Goal: Task Accomplishment & Management: Use online tool/utility

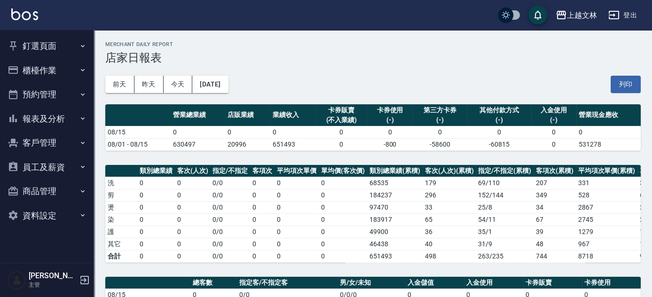
click at [36, 69] on button "櫃檯作業" at bounding box center [47, 70] width 86 height 24
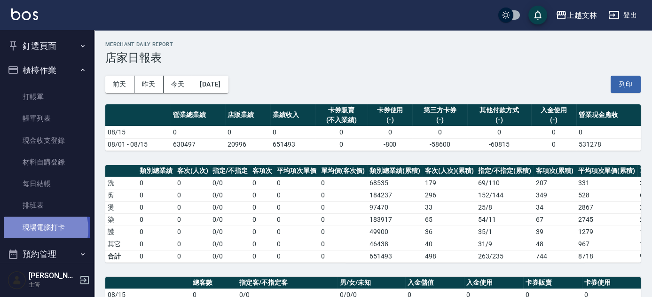
click at [39, 229] on link "現場電腦打卡" at bounding box center [47, 228] width 86 height 22
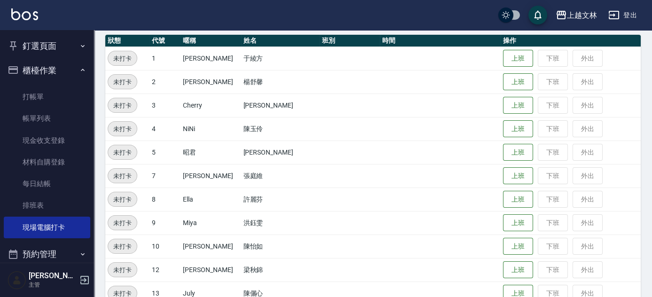
scroll to position [106, 0]
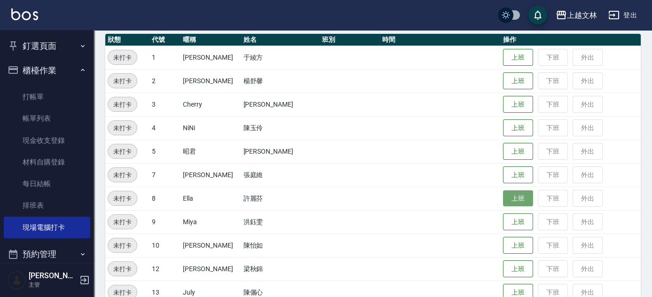
click at [509, 200] on button "上班" at bounding box center [518, 198] width 30 height 16
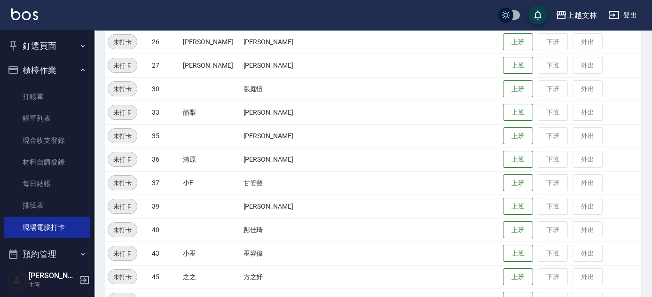
scroll to position [431, 0]
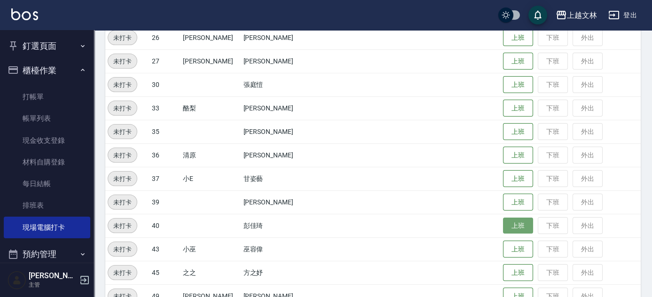
click at [505, 227] on button "上班" at bounding box center [518, 226] width 30 height 16
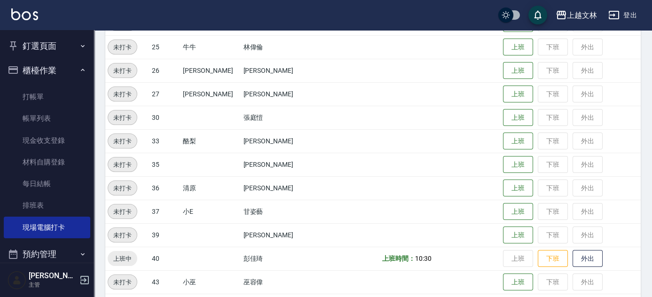
scroll to position [346, 0]
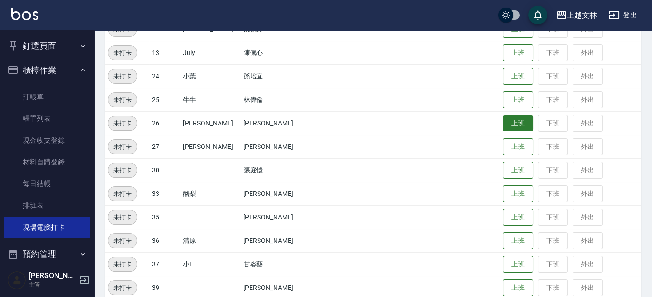
click at [503, 123] on button "上班" at bounding box center [518, 123] width 30 height 16
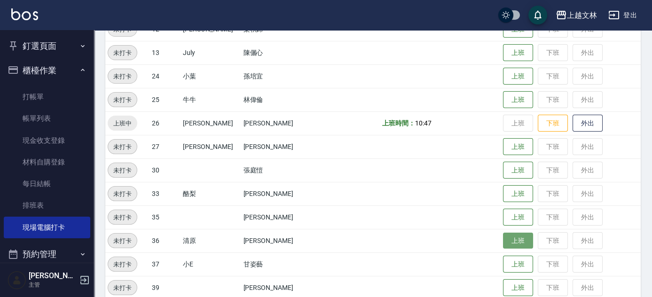
click at [514, 243] on button "上班" at bounding box center [518, 241] width 30 height 16
click at [503, 240] on button "上班" at bounding box center [518, 241] width 30 height 16
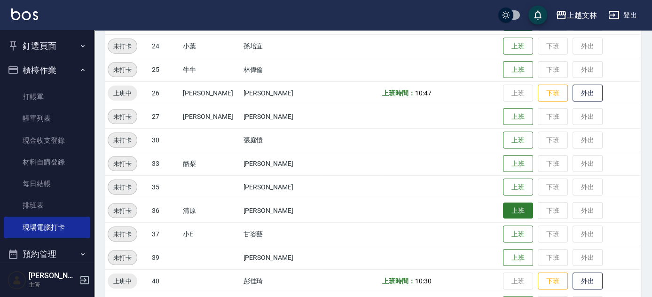
scroll to position [389, 0]
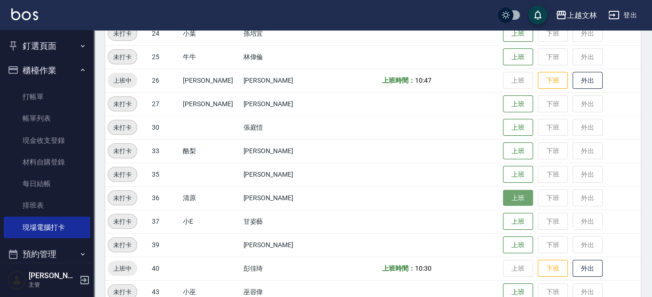
drag, startPoint x: 499, startPoint y: 201, endPoint x: 506, endPoint y: 203, distance: 7.3
click at [503, 202] on button "上班" at bounding box center [518, 198] width 30 height 16
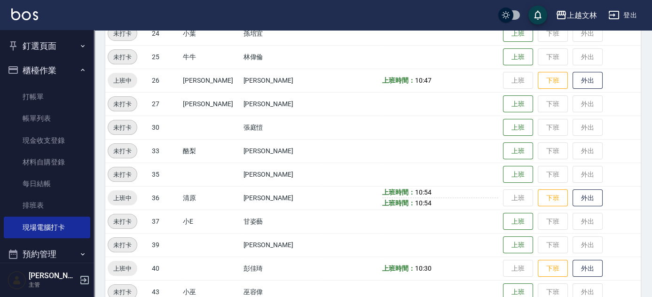
scroll to position [346, 0]
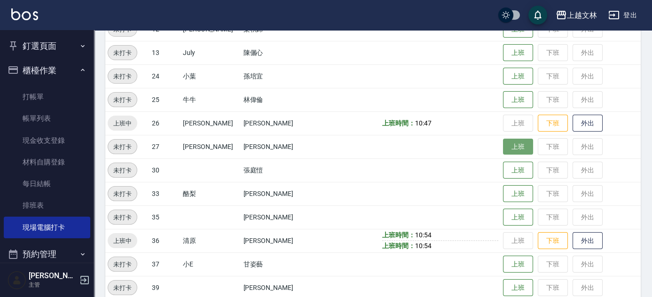
click at [509, 146] on button "上班" at bounding box center [518, 147] width 30 height 16
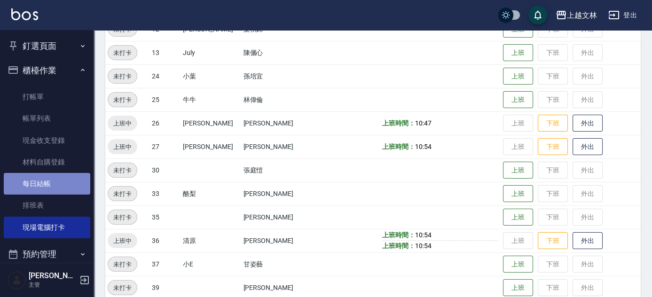
click at [55, 181] on link "每日結帳" at bounding box center [47, 184] width 86 height 22
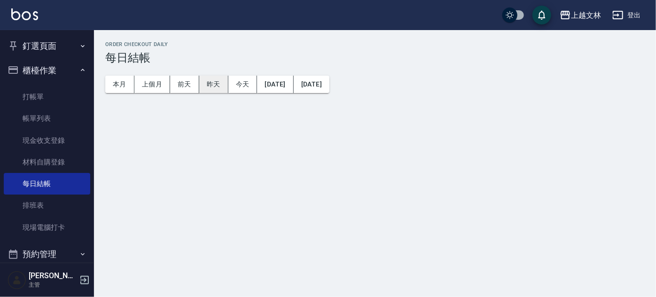
click at [216, 85] on button "昨天" at bounding box center [213, 84] width 29 height 17
click at [215, 85] on button "昨天" at bounding box center [213, 84] width 29 height 17
click at [209, 86] on button "昨天" at bounding box center [213, 84] width 29 height 17
click at [46, 185] on link "每日結帳" at bounding box center [47, 184] width 86 height 22
click at [210, 80] on button "昨天" at bounding box center [213, 84] width 29 height 17
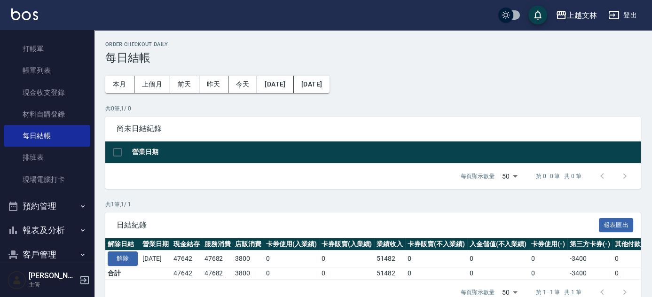
scroll to position [49, 0]
click at [116, 152] on input "checkbox" at bounding box center [118, 152] width 20 height 20
click at [204, 87] on button "昨天" at bounding box center [213, 84] width 29 height 17
click at [119, 153] on input "checkbox" at bounding box center [118, 152] width 20 height 20
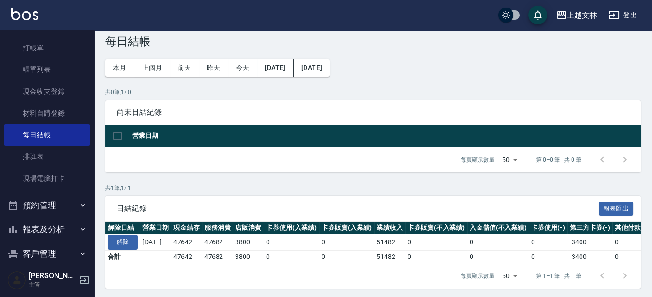
scroll to position [25, 0]
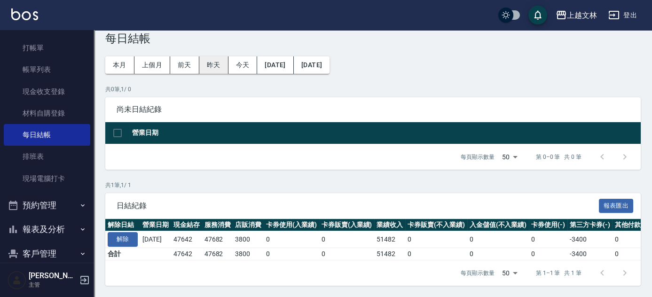
click at [214, 60] on button "昨天" at bounding box center [213, 64] width 29 height 17
click at [116, 125] on input "checkbox" at bounding box center [118, 133] width 20 height 20
click at [117, 126] on input "checkbox" at bounding box center [118, 133] width 20 height 20
checkbox input "false"
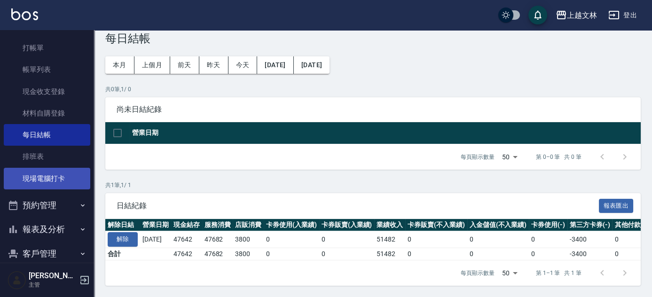
click at [60, 175] on link "現場電腦打卡" at bounding box center [47, 179] width 86 height 22
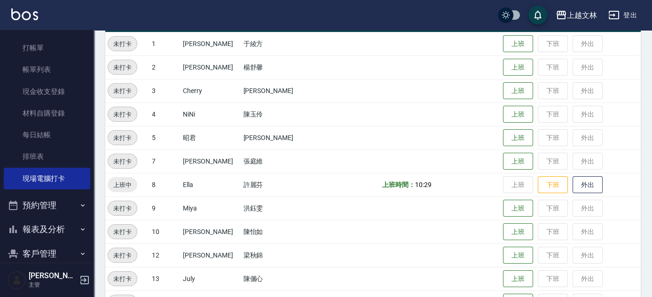
scroll to position [125, 0]
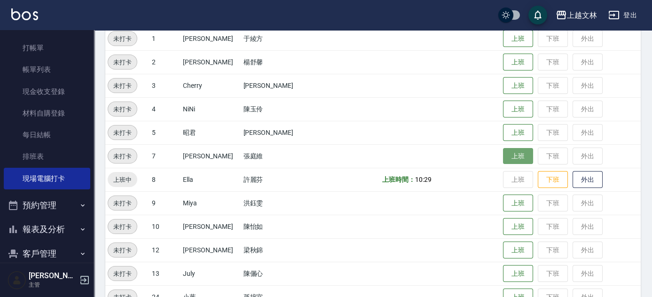
click at [511, 156] on button "上班" at bounding box center [518, 156] width 30 height 16
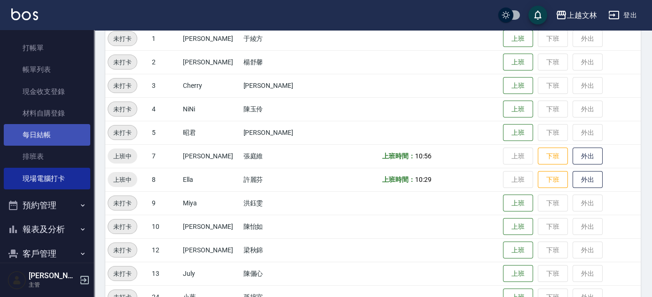
click at [24, 139] on link "每日結帳" at bounding box center [47, 135] width 86 height 22
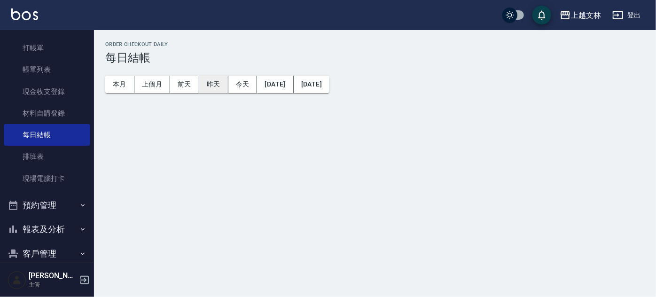
click at [207, 87] on button "昨天" at bounding box center [213, 84] width 29 height 17
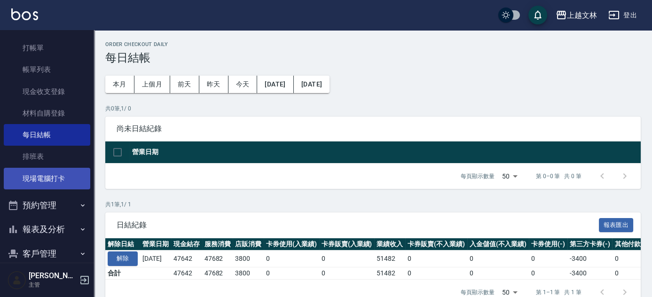
click at [55, 181] on link "現場電腦打卡" at bounding box center [47, 179] width 86 height 22
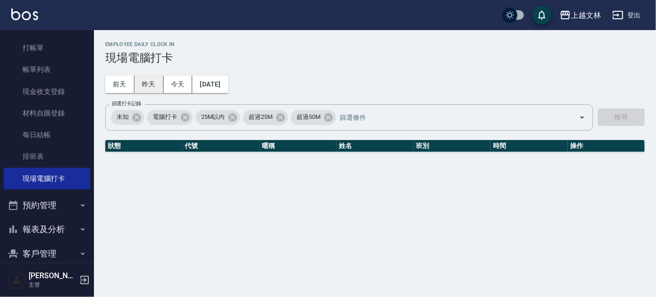
click at [153, 88] on button "昨天" at bounding box center [148, 84] width 29 height 17
drag, startPoint x: 172, startPoint y: 82, endPoint x: 183, endPoint y: 82, distance: 11.3
click at [172, 82] on button "今天" at bounding box center [178, 84] width 29 height 17
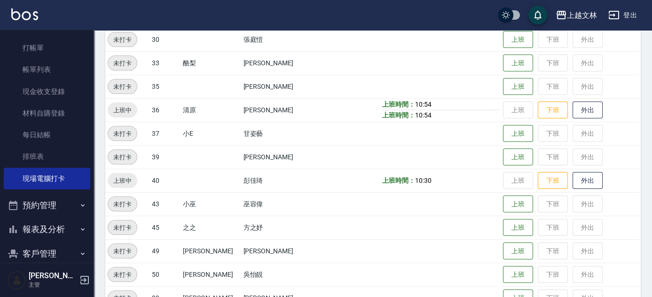
scroll to position [497, 0]
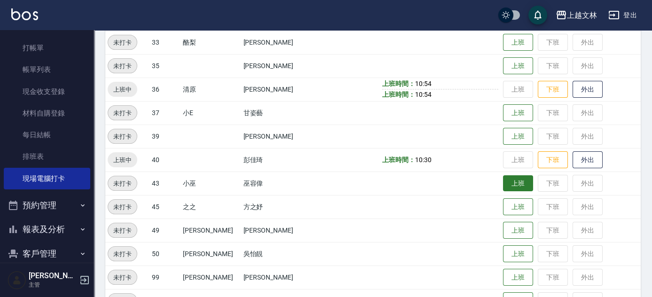
click at [503, 186] on button "上班" at bounding box center [518, 183] width 30 height 16
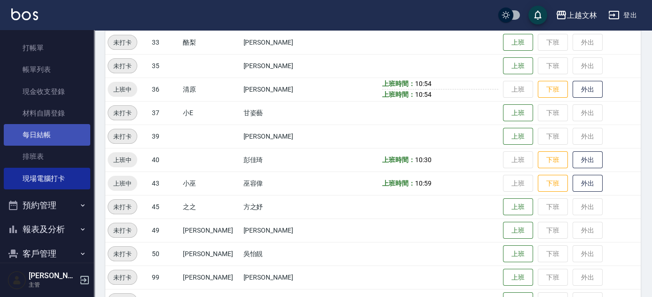
click at [42, 141] on link "每日結帳" at bounding box center [47, 135] width 86 height 22
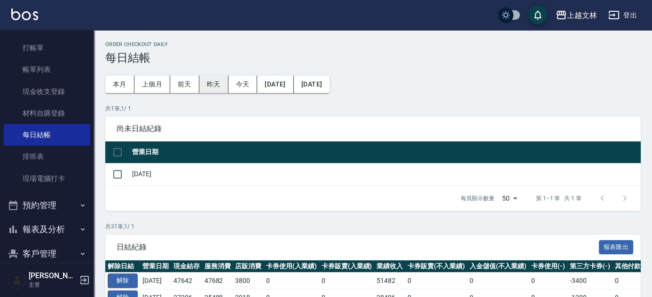
click at [210, 90] on button "昨天" at bounding box center [213, 84] width 29 height 17
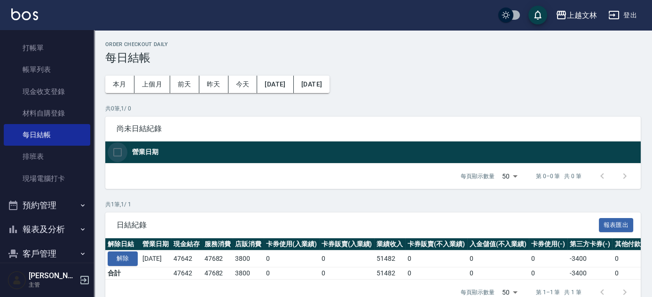
click at [120, 153] on input "checkbox" at bounding box center [118, 152] width 20 height 20
click at [116, 152] on input "checkbox" at bounding box center [118, 152] width 20 height 20
checkbox input "false"
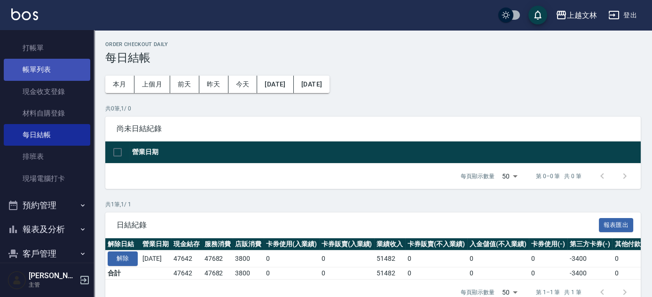
drag, startPoint x: 42, startPoint y: 76, endPoint x: 43, endPoint y: 64, distance: 11.8
click at [42, 76] on link "帳單列表" at bounding box center [47, 70] width 86 height 22
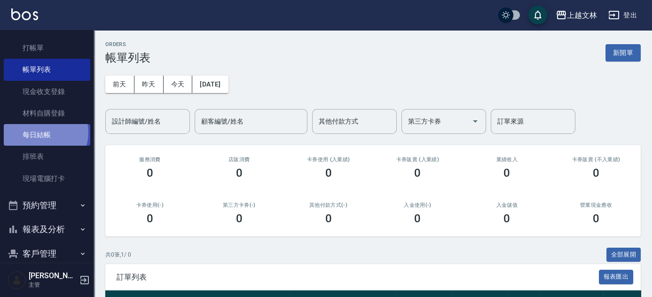
click at [42, 132] on link "每日結帳" at bounding box center [47, 135] width 86 height 22
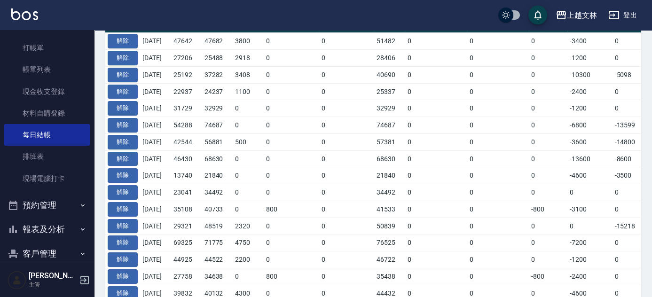
scroll to position [263, 0]
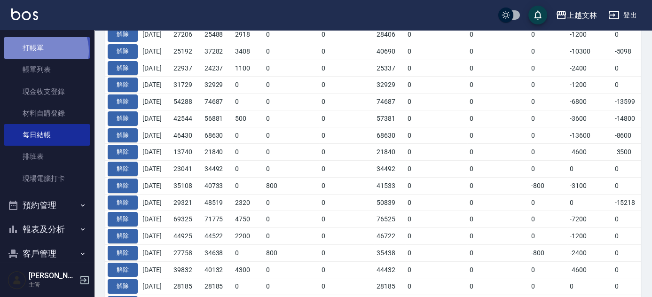
click at [39, 51] on link "打帳單" at bounding box center [47, 48] width 86 height 22
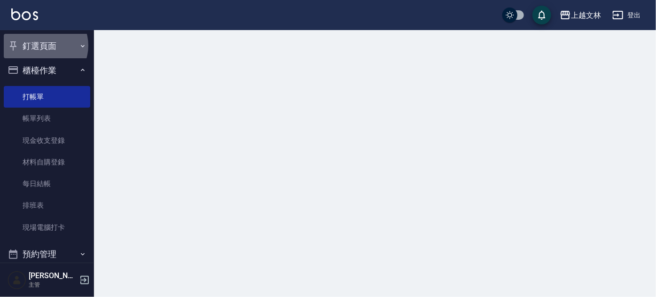
click at [42, 46] on button "釘選頁面" at bounding box center [47, 46] width 86 height 24
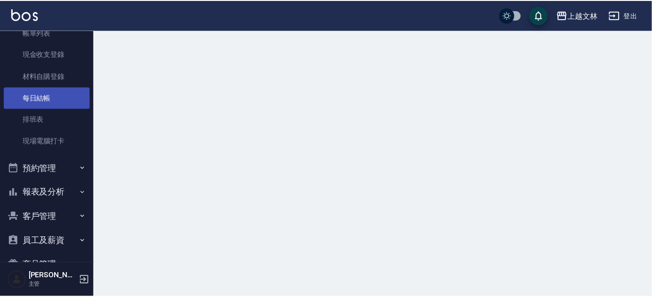
scroll to position [171, 0]
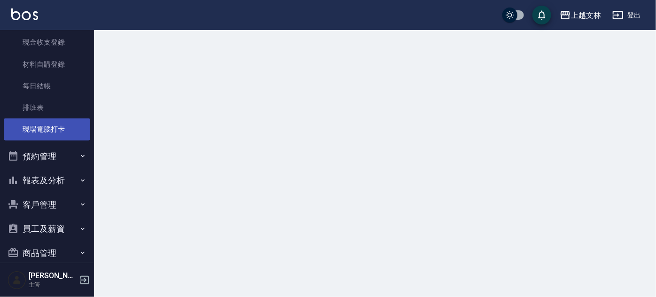
click at [57, 126] on link "現場電腦打卡" at bounding box center [47, 129] width 86 height 22
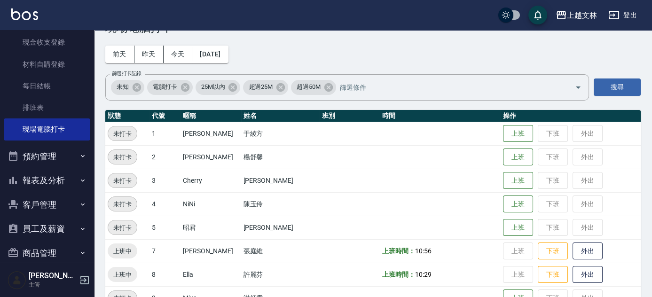
scroll to position [42, 0]
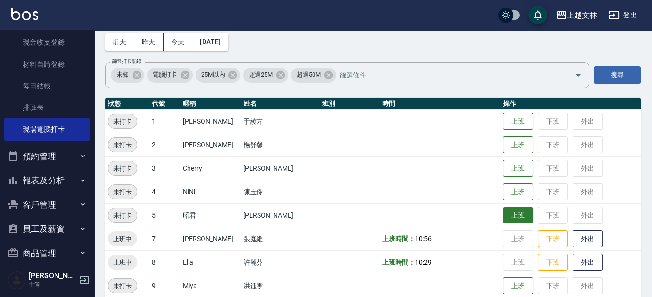
click at [507, 216] on button "上班" at bounding box center [518, 215] width 30 height 16
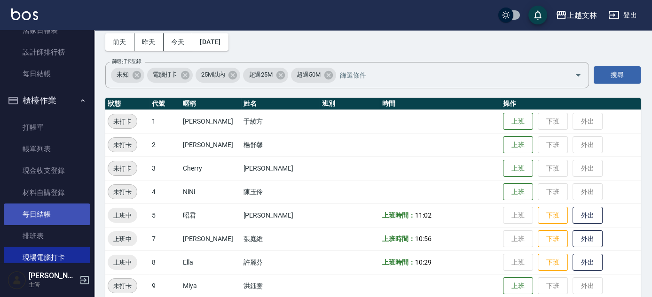
click at [45, 210] on link "每日結帳" at bounding box center [47, 214] width 86 height 22
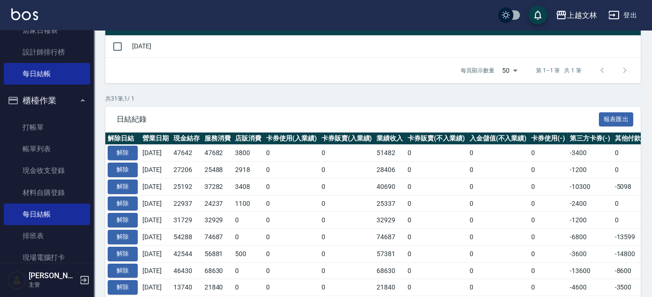
scroll to position [171, 0]
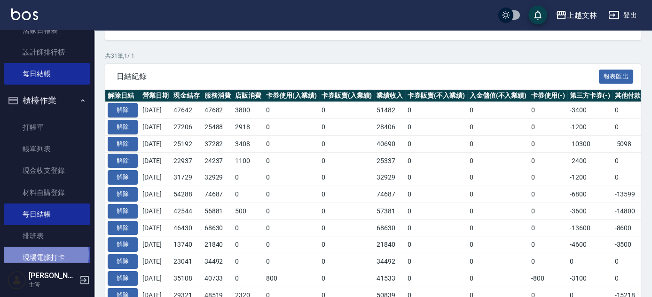
click at [39, 254] on link "現場電腦打卡" at bounding box center [47, 258] width 86 height 22
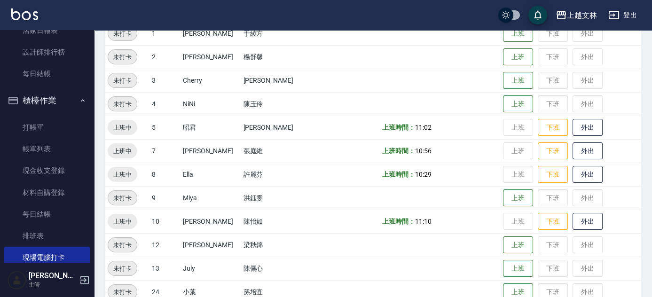
scroll to position [144, 0]
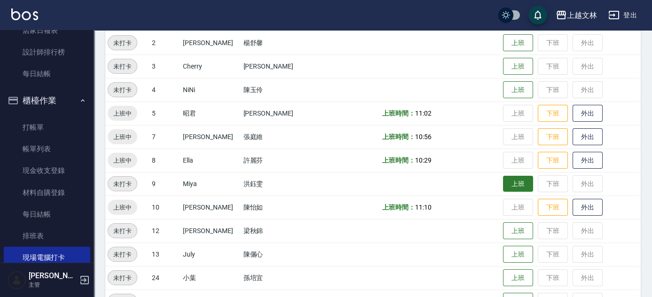
click at [503, 179] on button "上班" at bounding box center [518, 184] width 30 height 16
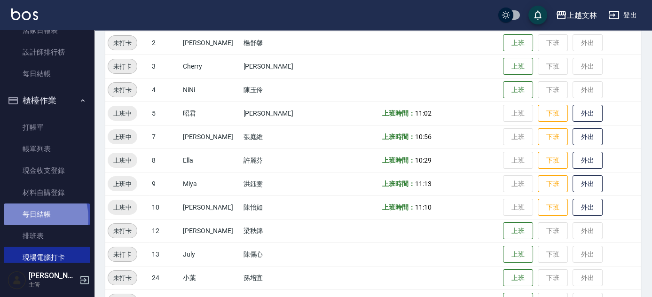
click at [27, 218] on link "每日結帳" at bounding box center [47, 214] width 86 height 22
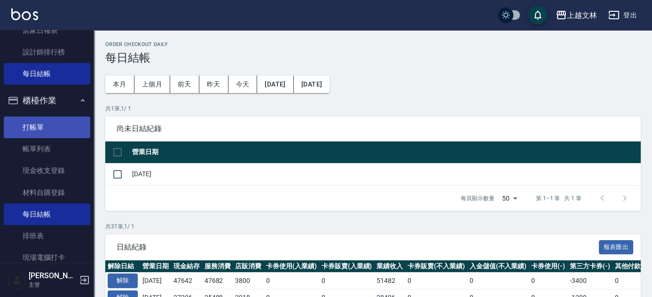
click at [34, 127] on link "打帳單" at bounding box center [47, 128] width 86 height 22
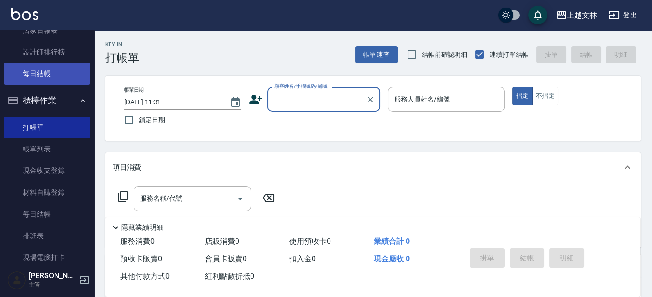
click at [53, 74] on link "每日結帳" at bounding box center [47, 74] width 86 height 22
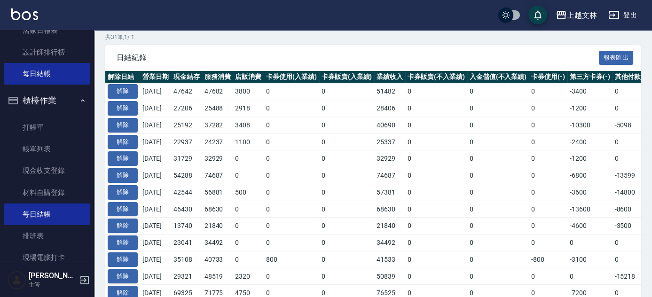
scroll to position [206, 0]
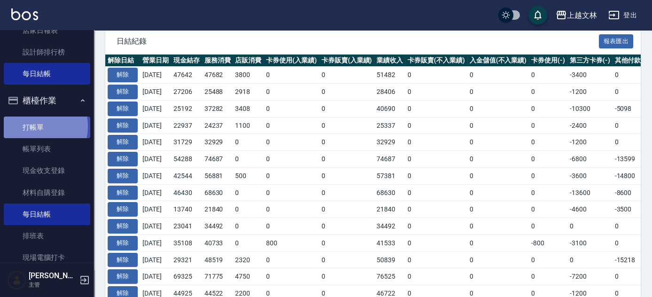
click at [31, 126] on link "打帳單" at bounding box center [47, 128] width 86 height 22
